Goal: Information Seeking & Learning: Compare options

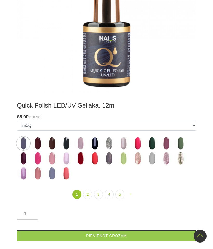
scroll to position [180, 0]
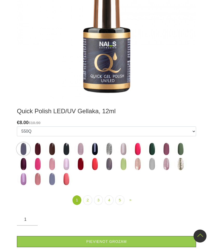
click at [89, 201] on link "2" at bounding box center [87, 200] width 9 height 10
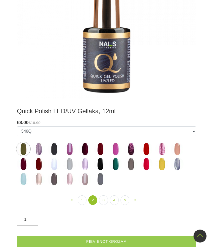
click at [104, 200] on link "3" at bounding box center [103, 200] width 9 height 10
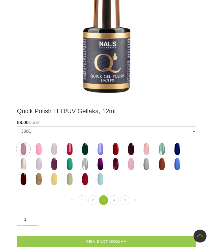
click at [41, 149] on img at bounding box center [38, 149] width 13 height 13
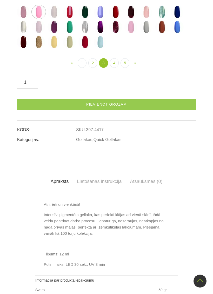
scroll to position [172, 0]
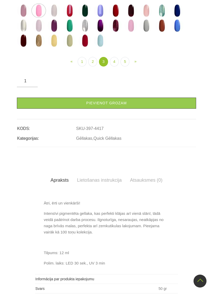
click at [28, 32] on img at bounding box center [23, 25] width 13 height 13
select select "4436"
click at [116, 67] on link "4" at bounding box center [114, 62] width 9 height 10
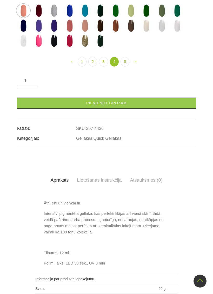
click at [125, 67] on link "5" at bounding box center [124, 62] width 9 height 10
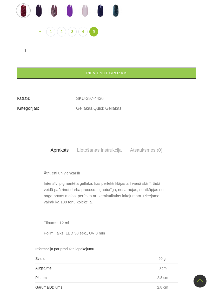
click at [83, 37] on link "4" at bounding box center [82, 32] width 9 height 10
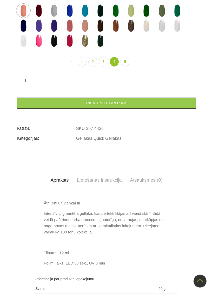
click at [146, 32] on img at bounding box center [145, 25] width 13 height 13
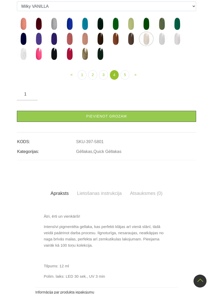
scroll to position [160, 0]
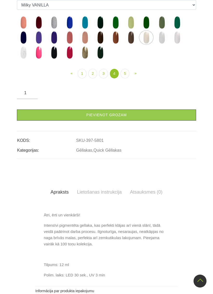
click at [161, 44] on img at bounding box center [161, 37] width 13 height 13
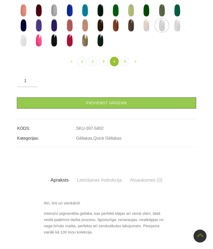
scroll to position [172, 0]
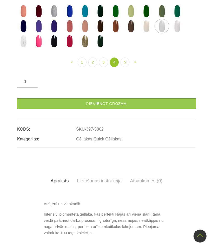
click at [174, 33] on img at bounding box center [176, 26] width 13 height 13
select select "5803"
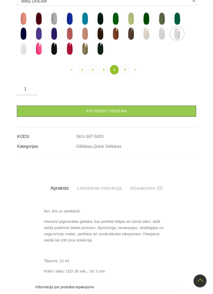
scroll to position [165, 0]
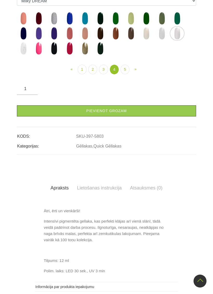
click at [83, 74] on link "1" at bounding box center [82, 70] width 9 height 10
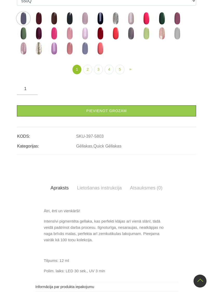
click at [76, 74] on link "1" at bounding box center [76, 70] width 9 height 10
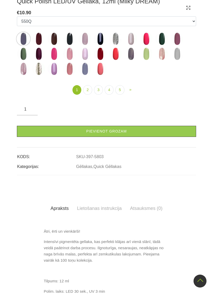
scroll to position [145, 0]
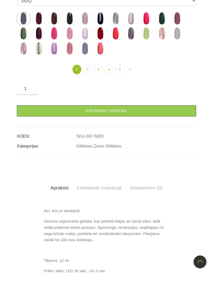
scroll to position [165, 0]
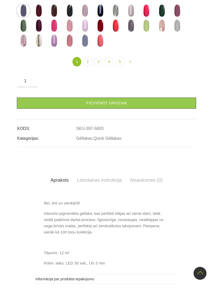
scroll to position [172, 0]
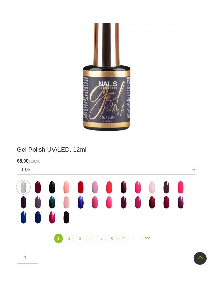
scroll to position [142, 0]
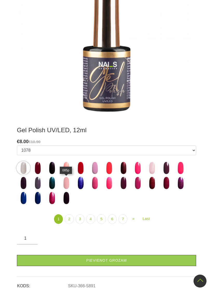
click at [69, 180] on img at bounding box center [66, 183] width 13 height 13
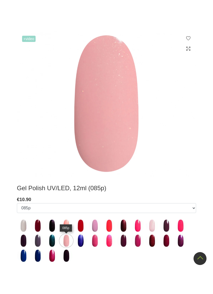
scroll to position [108, 0]
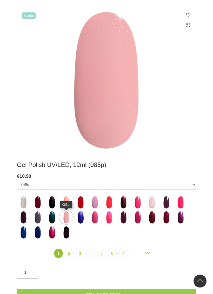
click at [97, 202] on img at bounding box center [94, 202] width 13 height 13
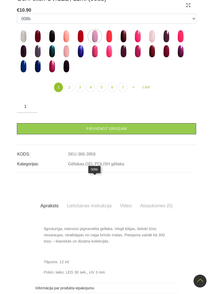
scroll to position [128, 0]
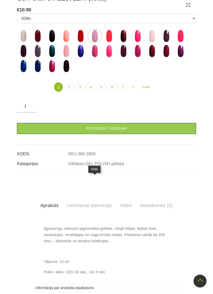
click at [153, 43] on img at bounding box center [151, 36] width 13 height 13
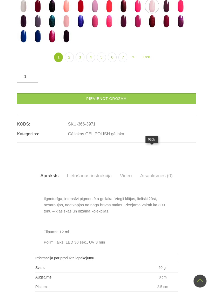
scroll to position [160, 0]
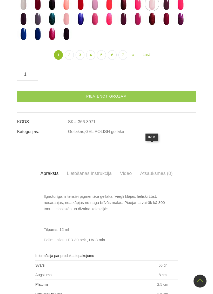
click at [25, 10] on img at bounding box center [23, 3] width 13 height 13
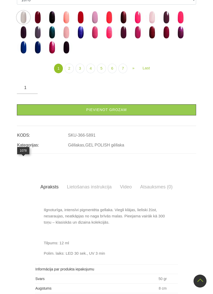
scroll to position [148, 0]
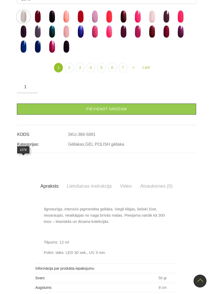
click at [150, 23] on img at bounding box center [151, 16] width 13 height 13
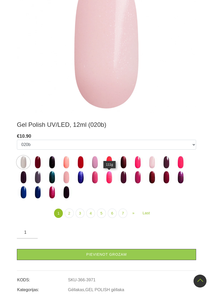
click at [109, 178] on img at bounding box center [108, 177] width 13 height 13
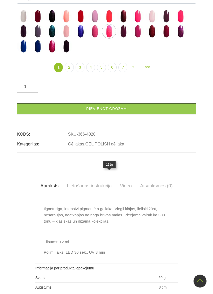
click at [154, 23] on img at bounding box center [151, 16] width 13 height 13
select select "3971"
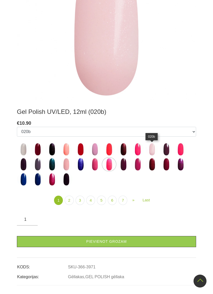
scroll to position [161, 0]
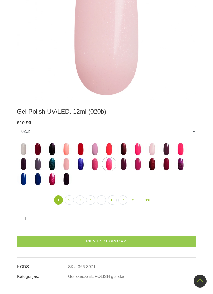
click at [67, 198] on link "2" at bounding box center [69, 201] width 9 height 10
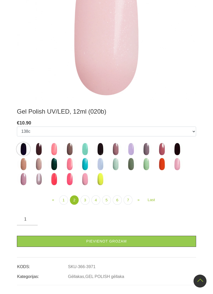
click at [177, 164] on img at bounding box center [176, 164] width 13 height 13
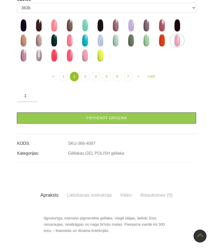
scroll to position [138, 0]
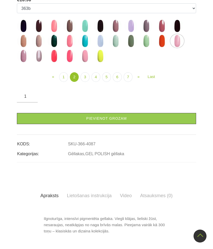
click at [86, 62] on img at bounding box center [84, 56] width 13 height 13
select select "4111"
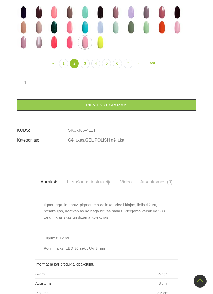
scroll to position [152, 0]
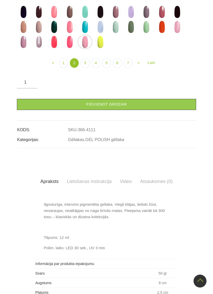
click at [87, 68] on link "3" at bounding box center [84, 63] width 9 height 10
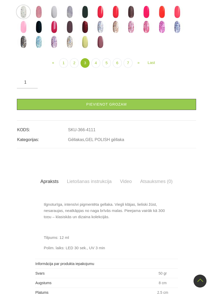
click at [24, 33] on img at bounding box center [23, 26] width 13 height 13
select select "4137"
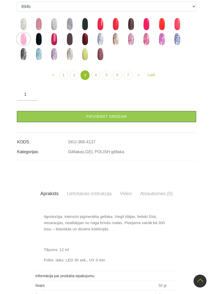
scroll to position [140, 0]
click at [97, 80] on link "4" at bounding box center [95, 75] width 9 height 10
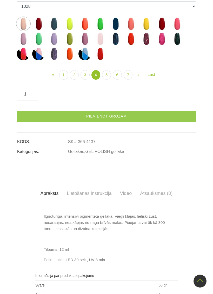
click at [23, 30] on img at bounding box center [23, 23] width 13 height 13
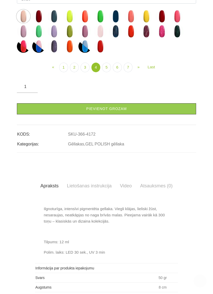
scroll to position [150, 0]
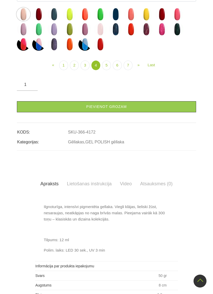
click at [109, 70] on link "5" at bounding box center [106, 66] width 9 height 10
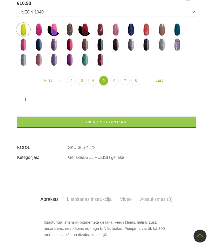
scroll to position [135, 0]
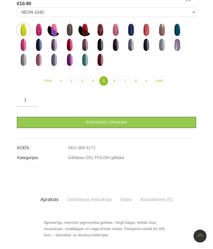
click at [115, 86] on link "6" at bounding box center [114, 81] width 9 height 10
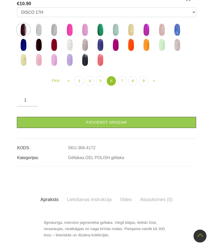
click at [71, 36] on img at bounding box center [69, 29] width 13 height 13
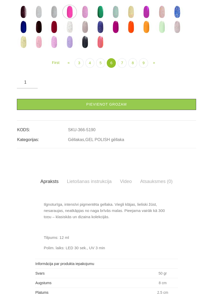
scroll to position [153, 0]
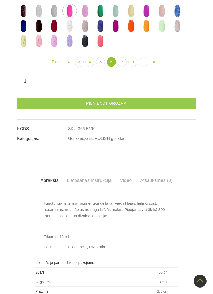
click at [42, 47] on img at bounding box center [38, 40] width 13 height 13
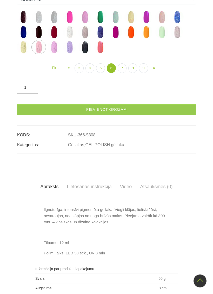
scroll to position [147, 0]
click at [160, 38] on img at bounding box center [161, 31] width 13 height 13
select select "5305"
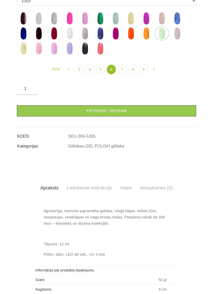
scroll to position [152, 0]
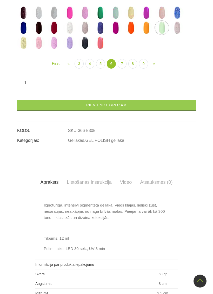
click at [122, 69] on link "7" at bounding box center [121, 64] width 9 height 10
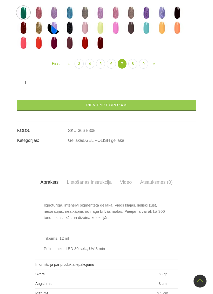
click at [116, 34] on img at bounding box center [115, 27] width 13 height 13
select select "5882"
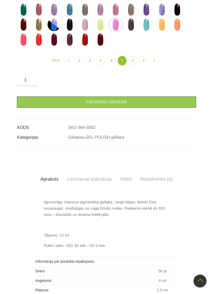
scroll to position [155, 0]
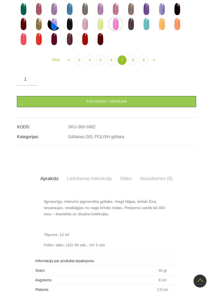
click at [134, 65] on link "8" at bounding box center [132, 60] width 9 height 10
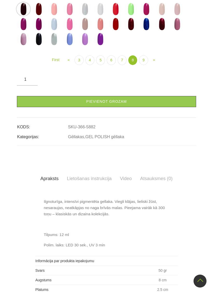
click at [173, 16] on img at bounding box center [176, 9] width 13 height 13
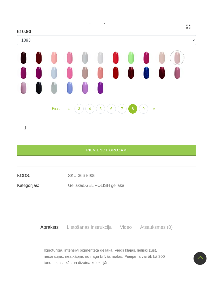
scroll to position [130, 0]
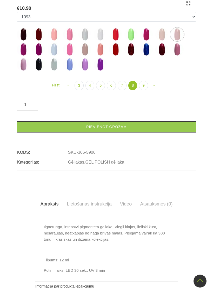
click at [160, 41] on img at bounding box center [161, 34] width 13 height 13
select select "5905"
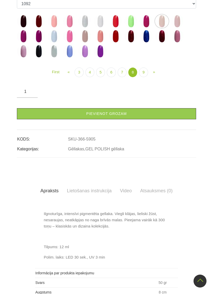
scroll to position [144, 0]
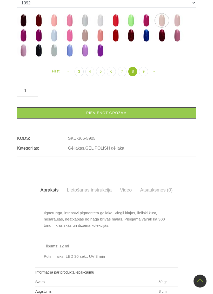
click at [146, 76] on link "9" at bounding box center [143, 72] width 9 height 10
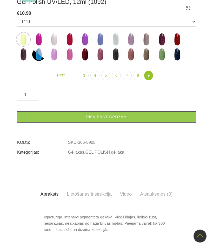
scroll to position [123, 0]
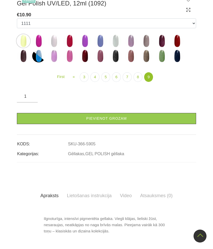
click at [21, 47] on img at bounding box center [23, 40] width 13 height 13
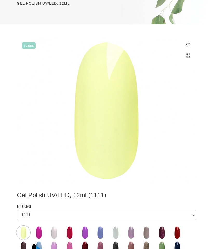
scroll to position [79, 0]
